Goal: Transaction & Acquisition: Purchase product/service

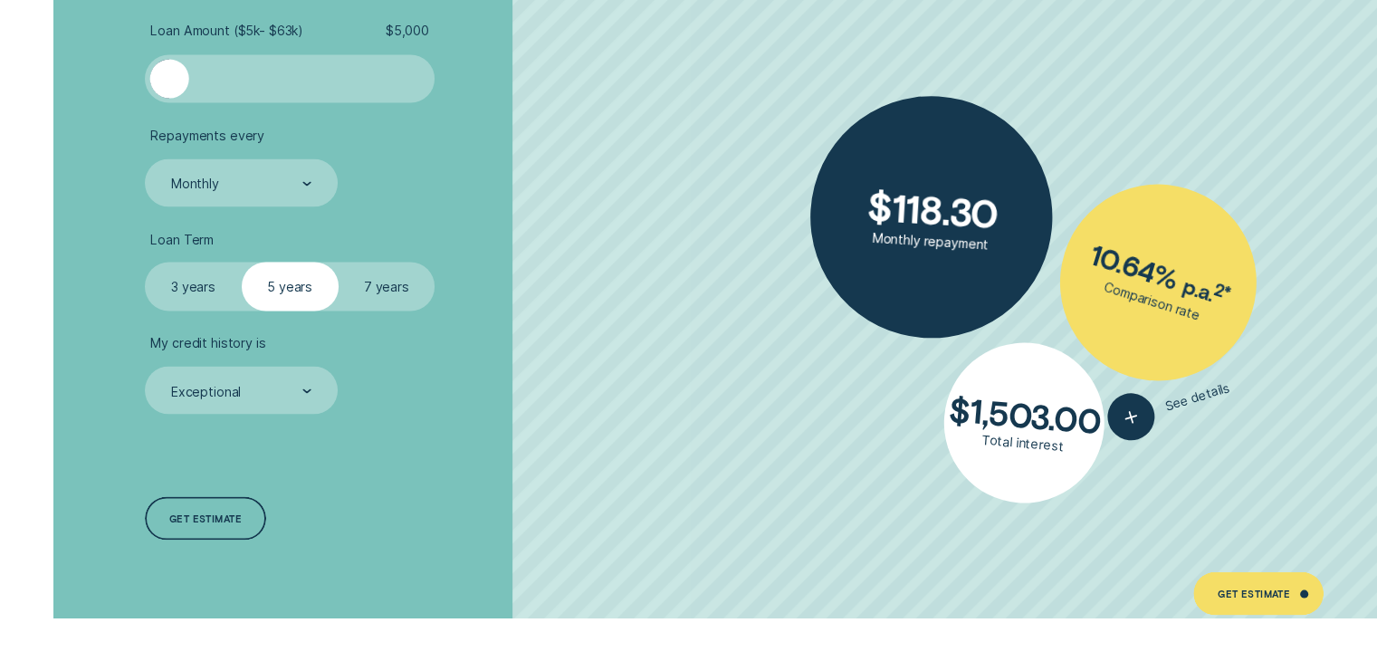
scroll to position [3366, 0]
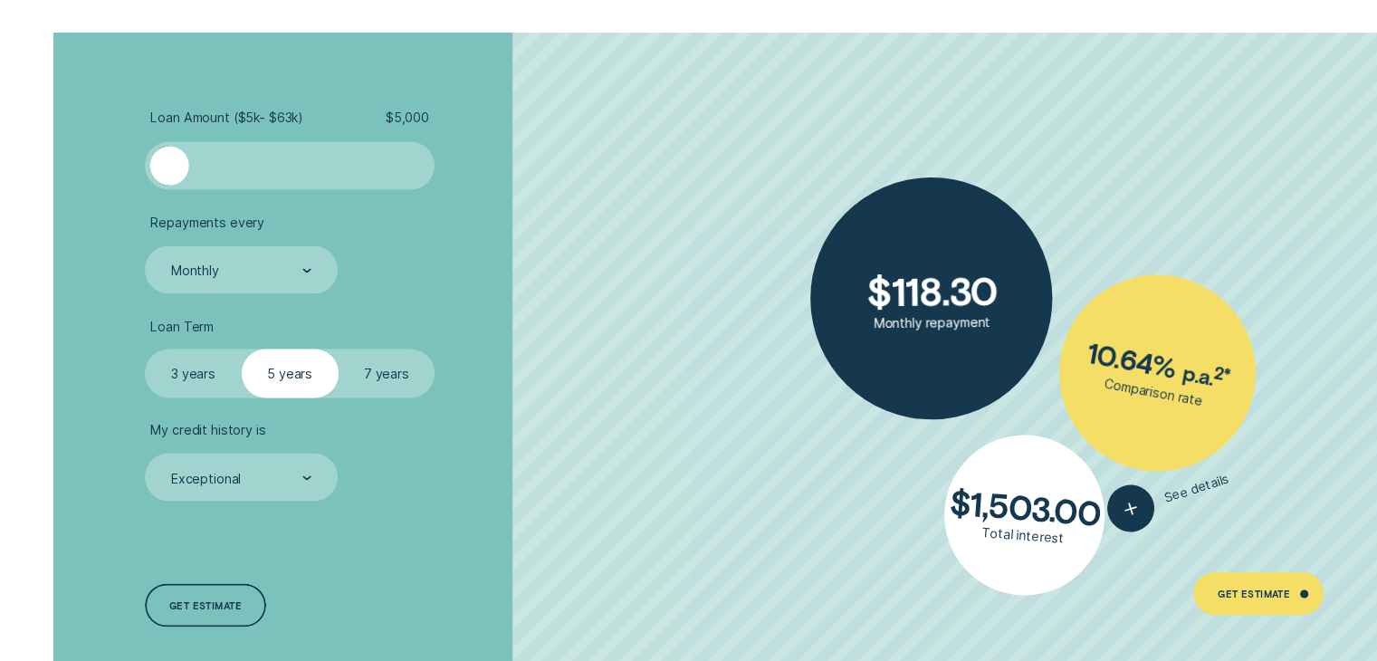
scroll to position [3328, 0]
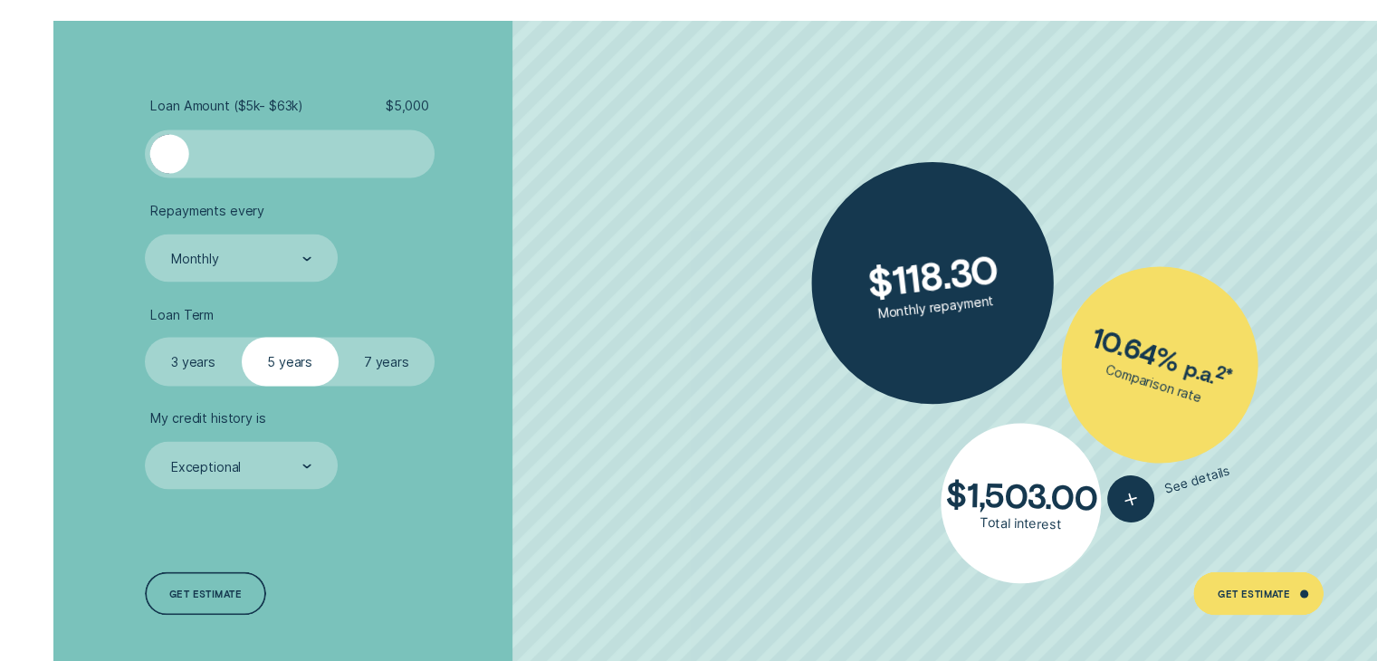
click at [197, 367] on label "3 years" at bounding box center [193, 361] width 97 height 48
click at [145, 337] on input "3 years" at bounding box center [145, 337] width 0 height 0
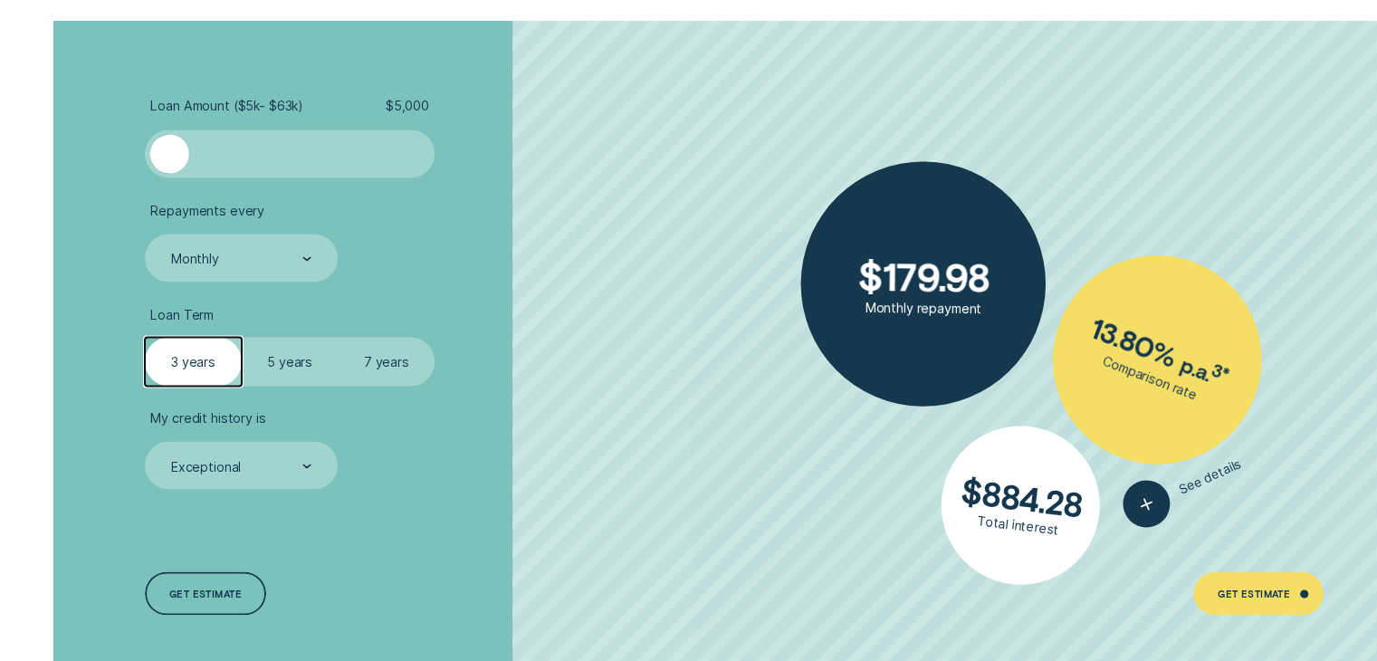
click at [297, 360] on label "5 years" at bounding box center [290, 361] width 97 height 48
click at [242, 337] on input "5 years" at bounding box center [242, 337] width 0 height 0
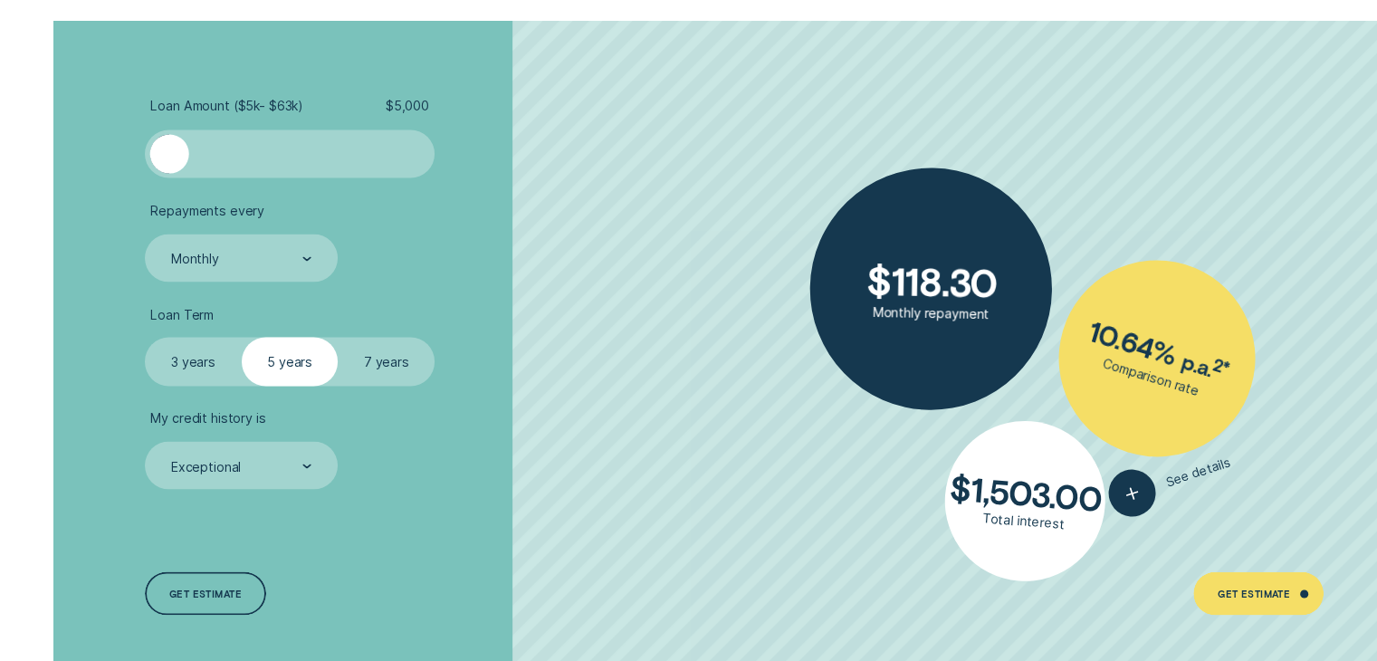
click at [384, 357] on label "7 years" at bounding box center [387, 361] width 97 height 48
click at [339, 337] on input "7 years" at bounding box center [339, 337] width 0 height 0
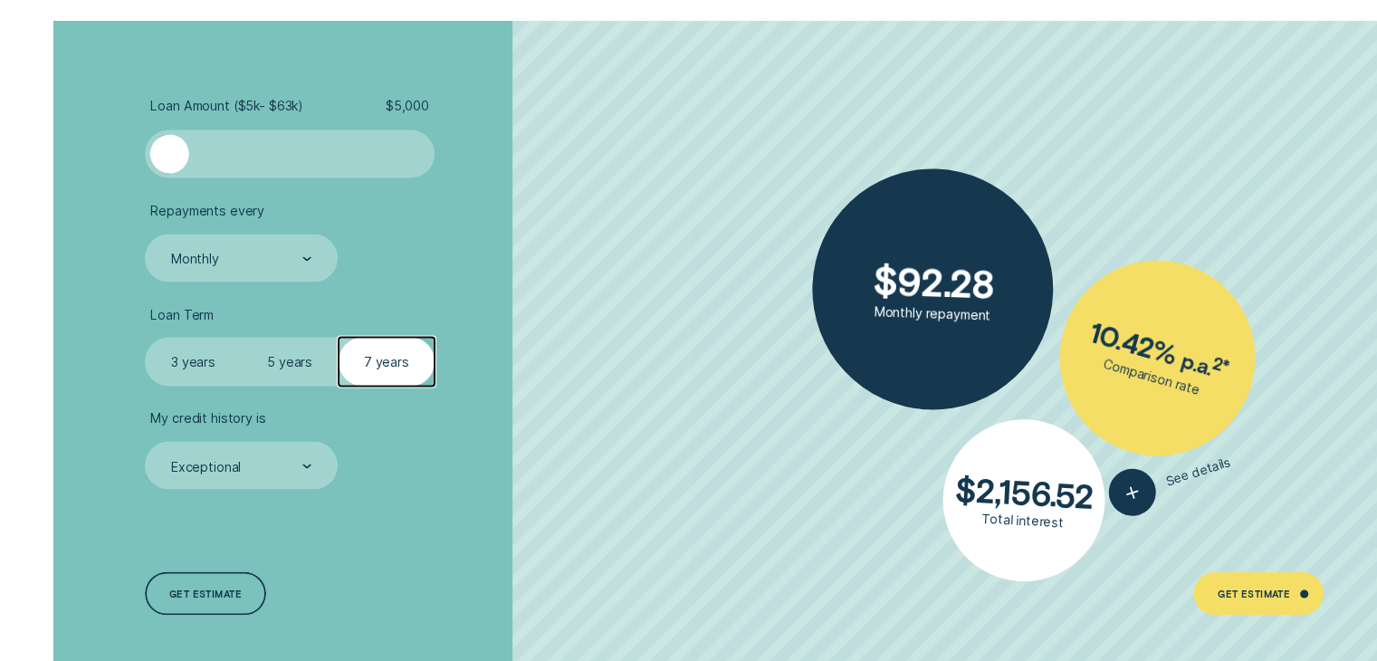
click at [261, 363] on label "5 years" at bounding box center [290, 361] width 97 height 48
click at [242, 337] on input "5 years" at bounding box center [242, 337] width 0 height 0
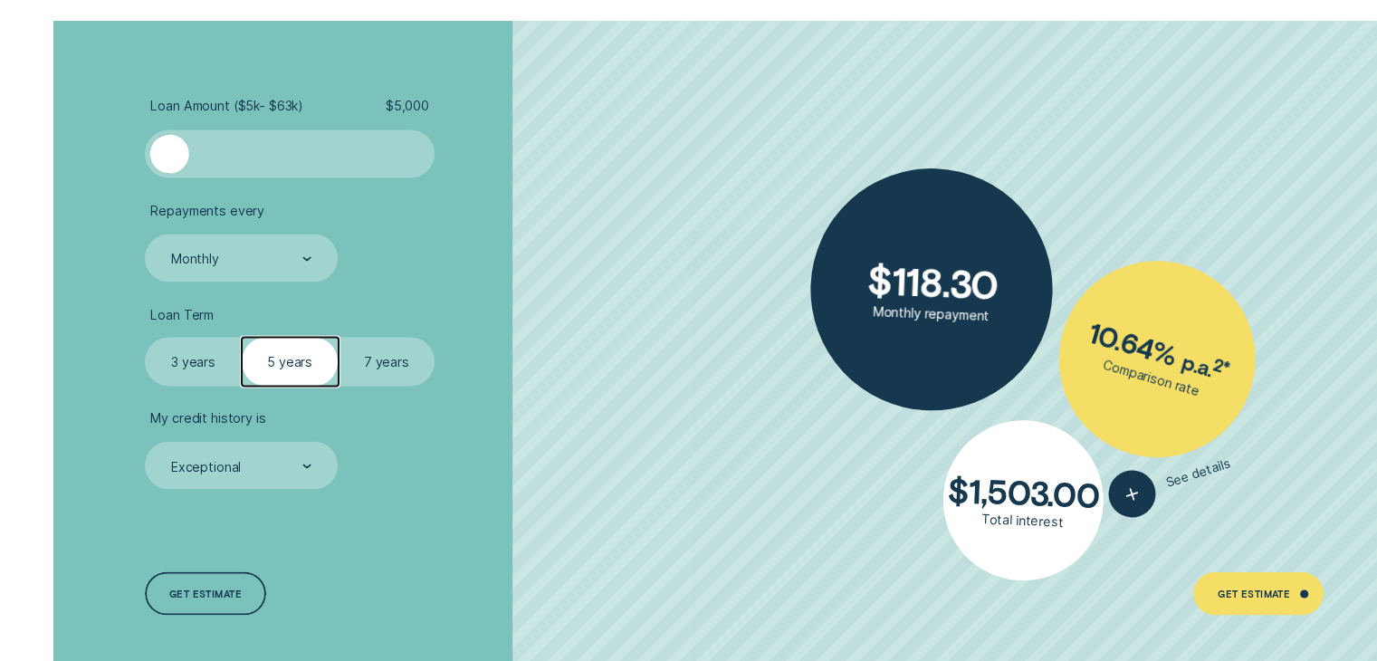
click at [203, 367] on label "3 years" at bounding box center [193, 361] width 97 height 48
click at [145, 337] on input "3 years" at bounding box center [145, 337] width 0 height 0
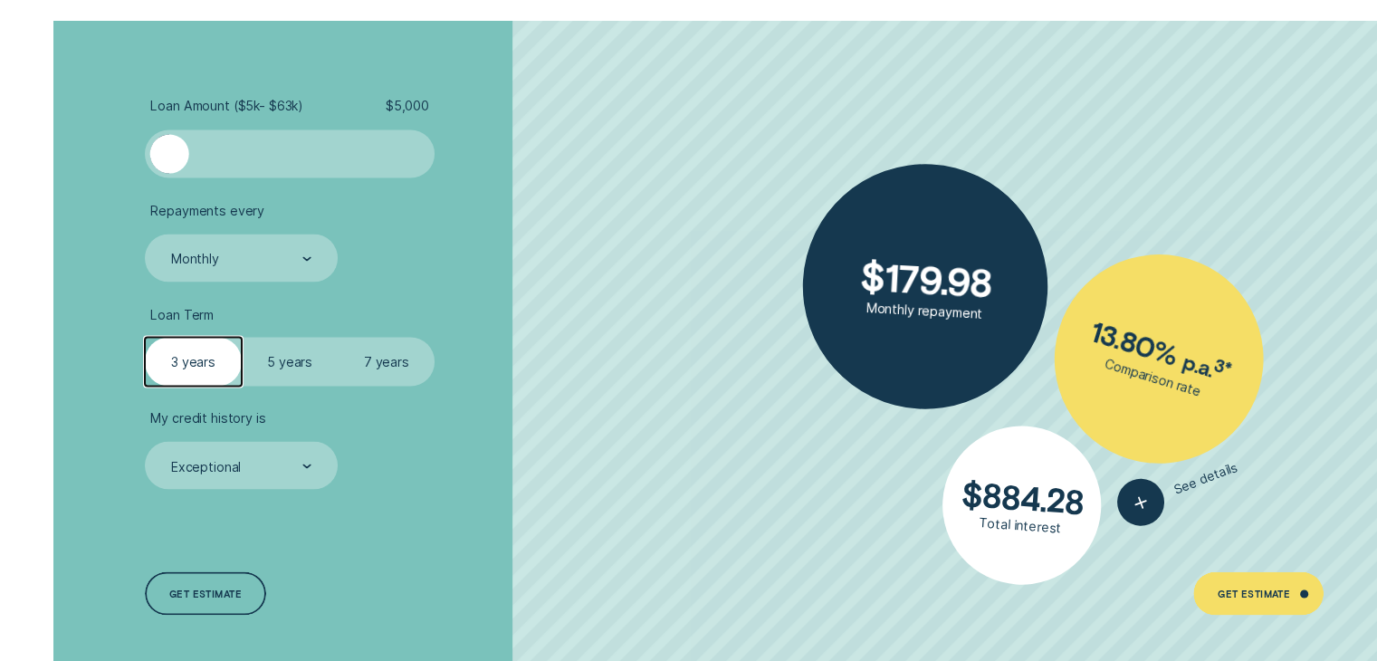
click at [282, 370] on label "5 years" at bounding box center [290, 361] width 97 height 48
click at [242, 337] on input "5 years" at bounding box center [242, 337] width 0 height 0
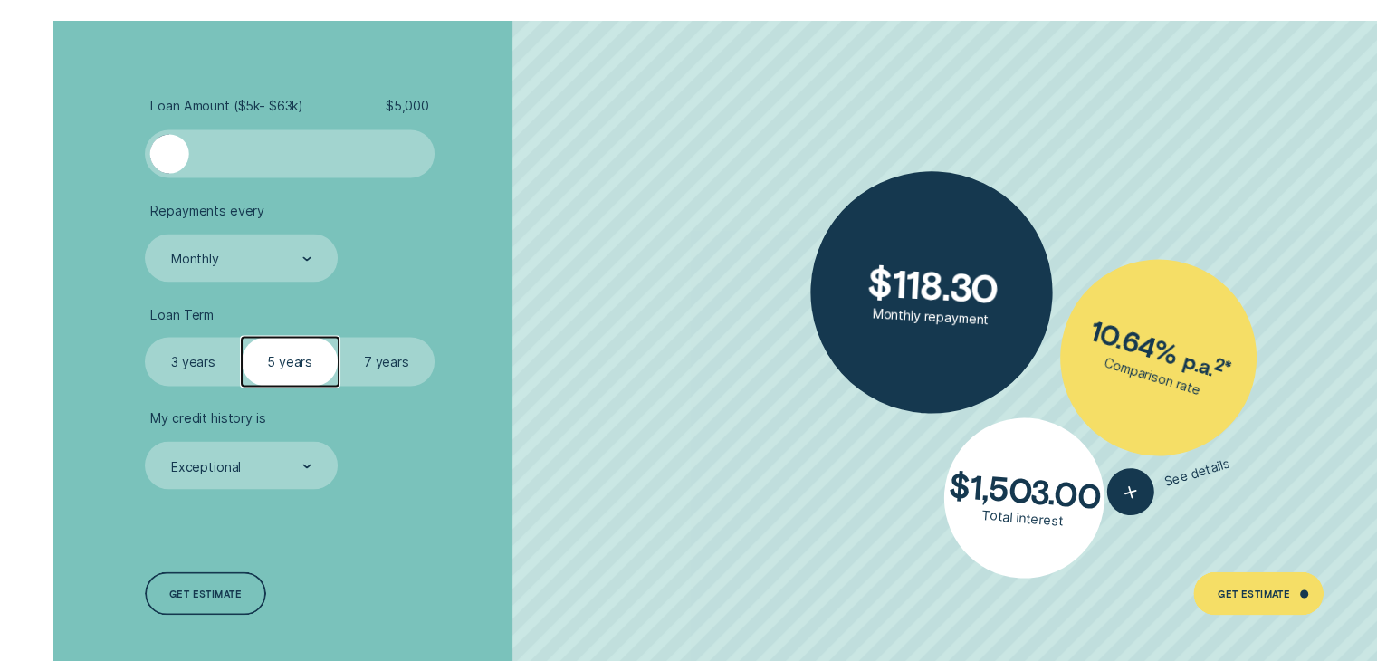
click at [210, 372] on label "3 years" at bounding box center [193, 361] width 97 height 48
click at [145, 337] on input "3 years" at bounding box center [145, 337] width 0 height 0
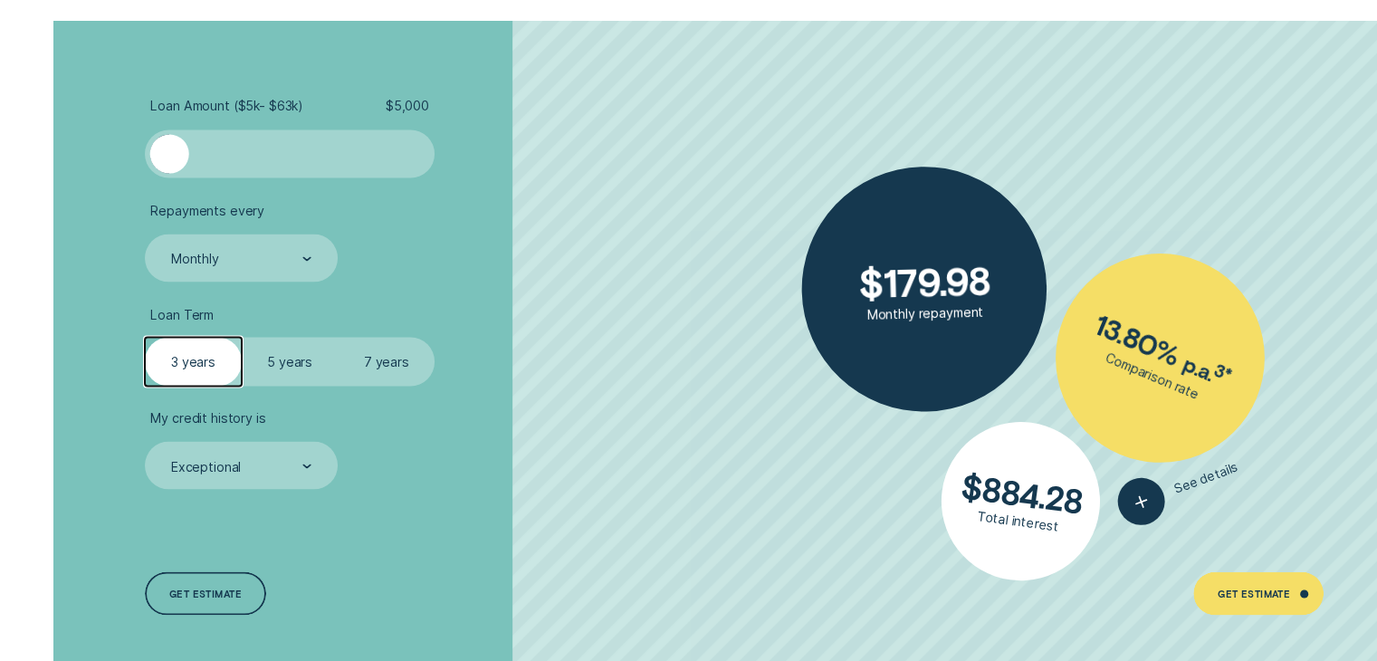
click at [269, 370] on label "5 years" at bounding box center [290, 361] width 97 height 48
click at [242, 337] on input "5 years" at bounding box center [242, 337] width 0 height 0
